Goal: Find specific page/section: Find specific page/section

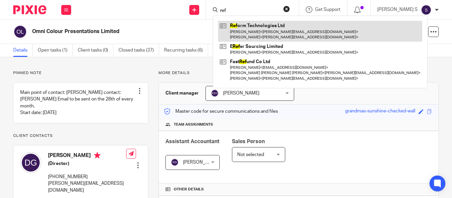
type input "ref"
click at [295, 29] on link at bounding box center [320, 31] width 204 height 21
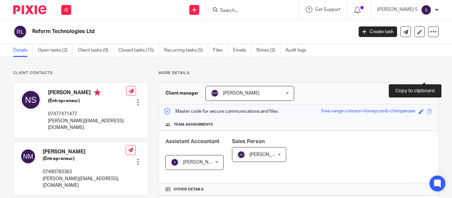
click at [427, 109] on span at bounding box center [429, 111] width 5 height 5
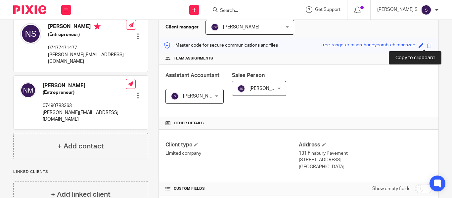
click at [427, 46] on span at bounding box center [429, 45] width 5 height 5
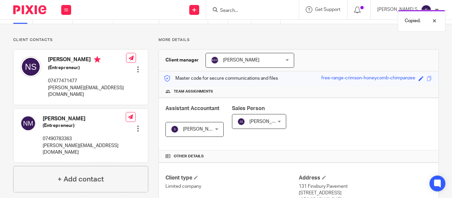
scroll to position [0, 0]
